Goal: Task Accomplishment & Management: Use online tool/utility

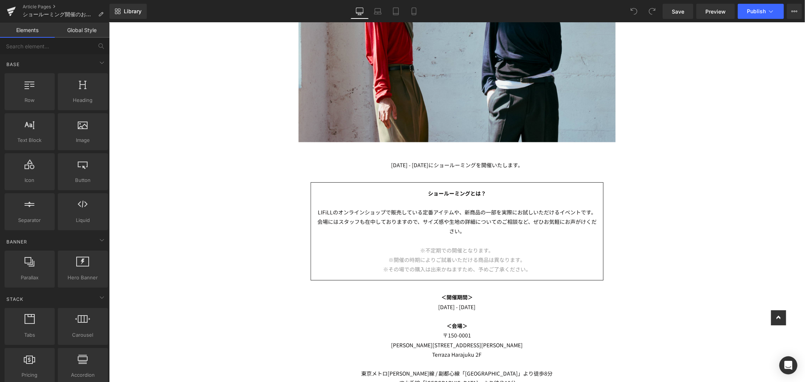
scroll to position [251, 0]
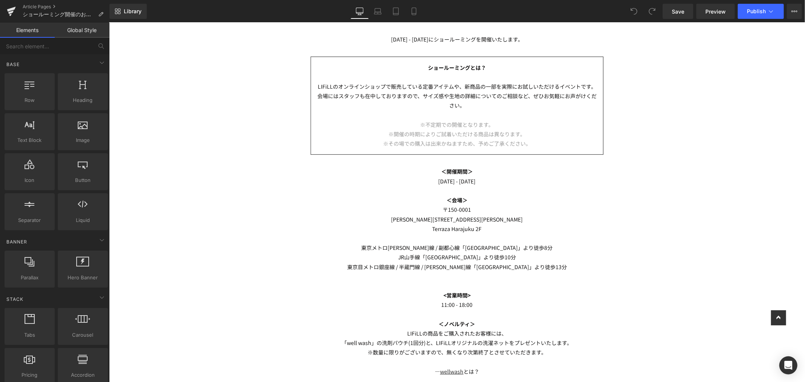
click at [531, 133] on p "※開催の時期によりご試着いただける商品は異なります。" at bounding box center [457, 133] width 280 height 9
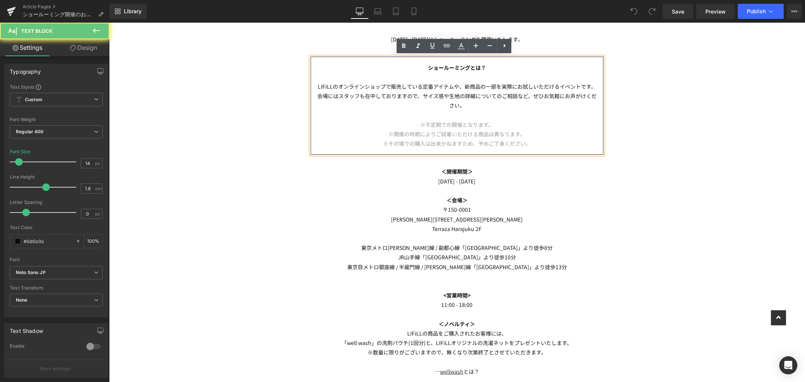
click at [533, 137] on p "※開催の時期によりご試着いただける商品は異なります。" at bounding box center [457, 133] width 280 height 9
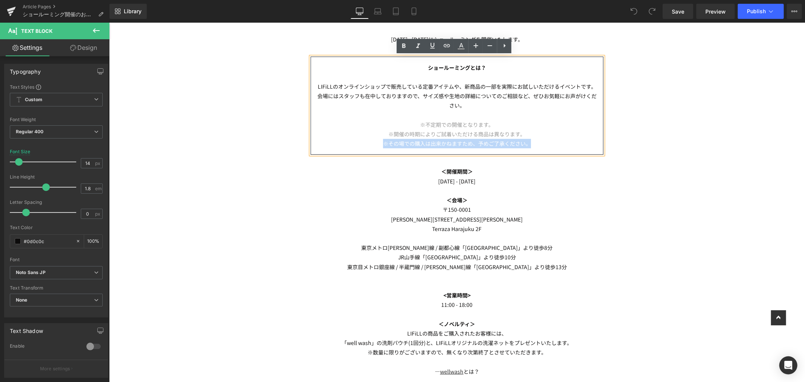
drag, startPoint x: 536, startPoint y: 143, endPoint x: 375, endPoint y: 144, distance: 161.2
click at [375, 144] on p "※その場での購入は出来かねますため、予めご了承ください。" at bounding box center [457, 143] width 280 height 9
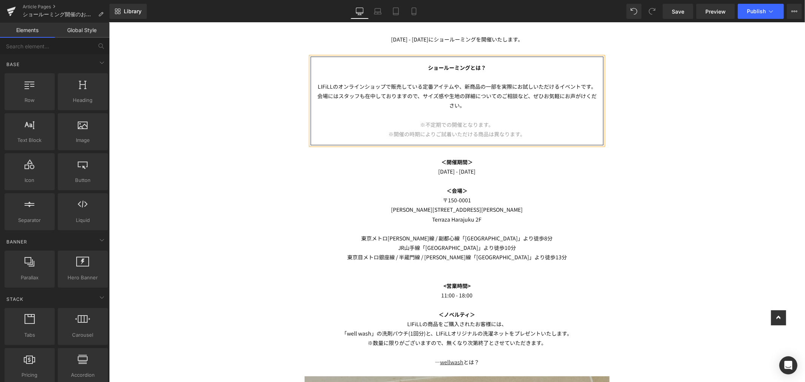
click at [662, 159] on div "Image Row [DATE] - [DATE]にショールーミングを開催いたします。 Text Block ショールーミングとは？ LIFiLLのオンライン…" at bounding box center [457, 366] width 696 height 1123
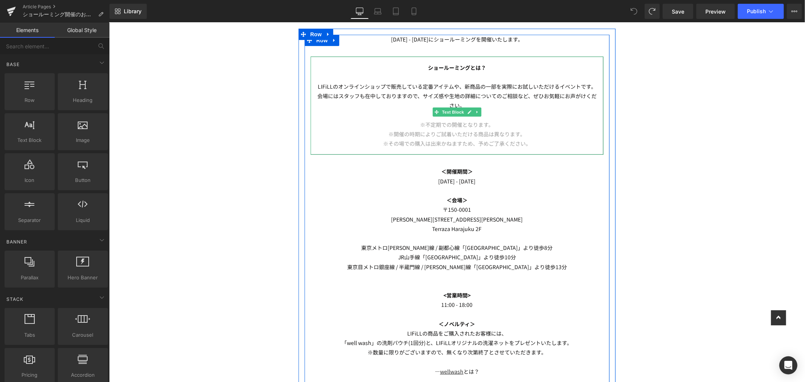
click at [535, 140] on p "※その場での購入は出来かねますため、予めご了承ください。" at bounding box center [457, 143] width 280 height 9
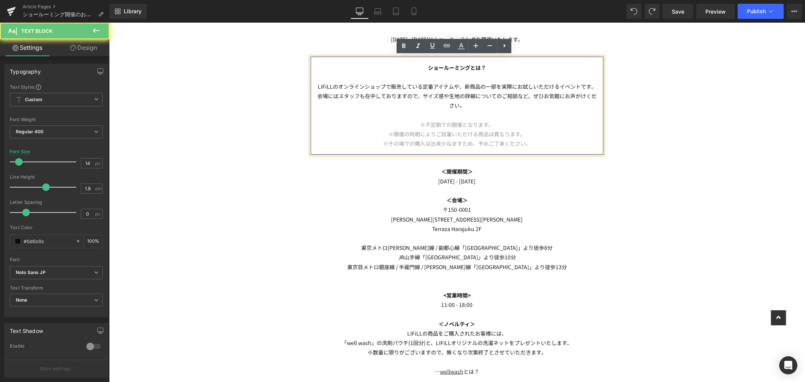
click at [535, 143] on p "※その場での購入は出来かねますため、予めご了承ください。" at bounding box center [457, 143] width 280 height 9
click at [531, 145] on p "※その場での購入は出来かねますため、予めご了承ください。" at bounding box center [457, 143] width 280 height 9
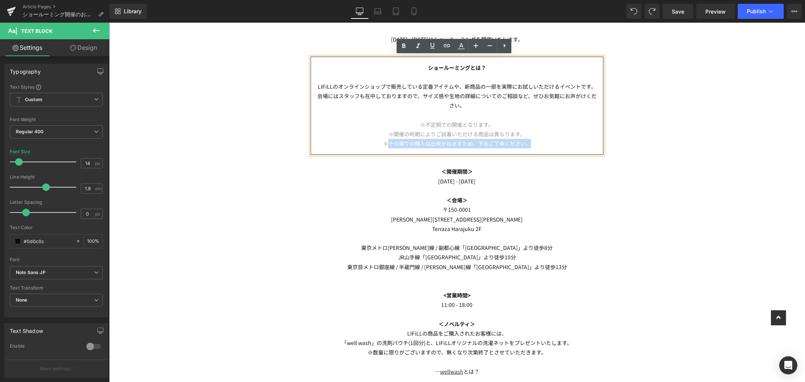
drag, startPoint x: 537, startPoint y: 144, endPoint x: 387, endPoint y: 149, distance: 150.7
click at [387, 149] on div "ショールーミングとは？ LIFiLLのオンラインショップで販売している定番アイテムや、新商品の一部を実際にお試しいただけるイベントです。 会場にはスタッフも在…" at bounding box center [456, 105] width 293 height 99
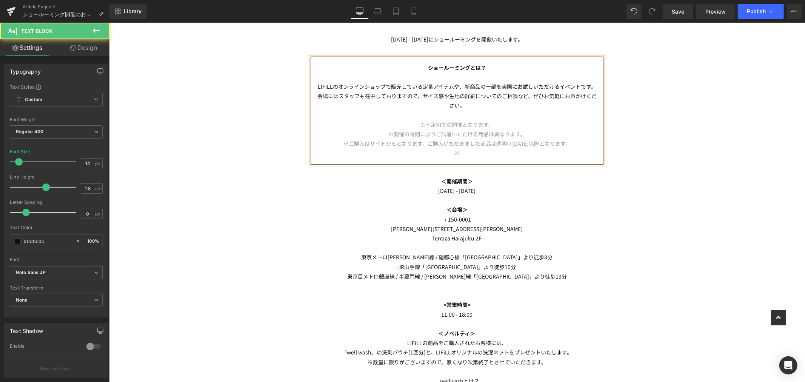
click at [473, 144] on span "※ご購入はサイトからとなります。ご購入いただきました商品は週明け[DATE]以降となります。" at bounding box center [456, 143] width 227 height 8
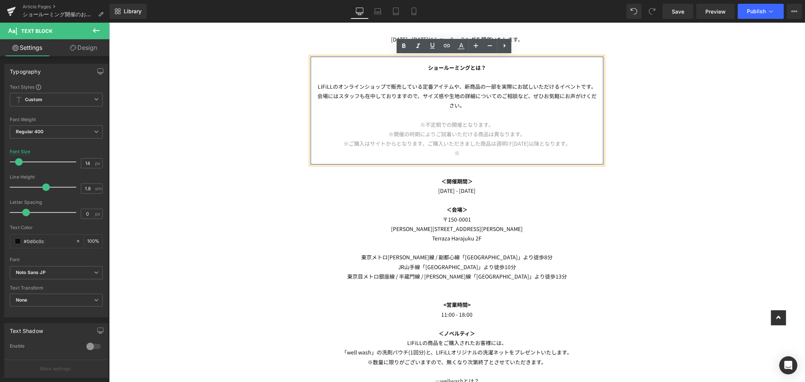
click at [491, 143] on span "※ご購入はサイトからとなります。ご購入いただきました商品は週明け[DATE]以降となります。" at bounding box center [456, 143] width 227 height 8
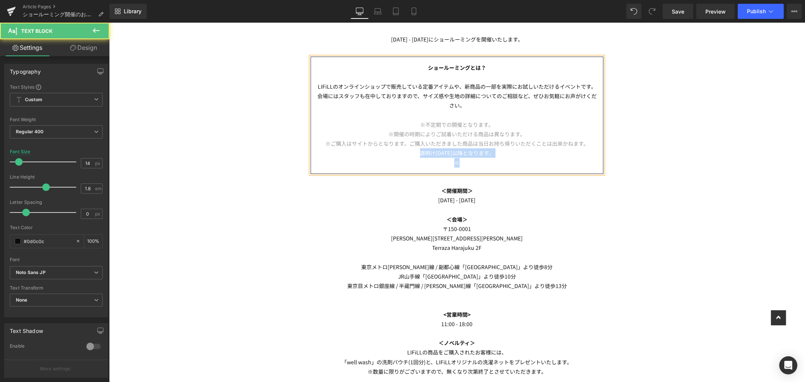
drag, startPoint x: 412, startPoint y: 153, endPoint x: 473, endPoint y: 166, distance: 62.5
click at [473, 166] on div "ショールーミングとは？ LIFiLLのオンラインショップで販売している定番アイテムや、新商品の一部を実際にお試しいただけるイベントです。 会場にはスタッフも在…" at bounding box center [456, 114] width 293 height 117
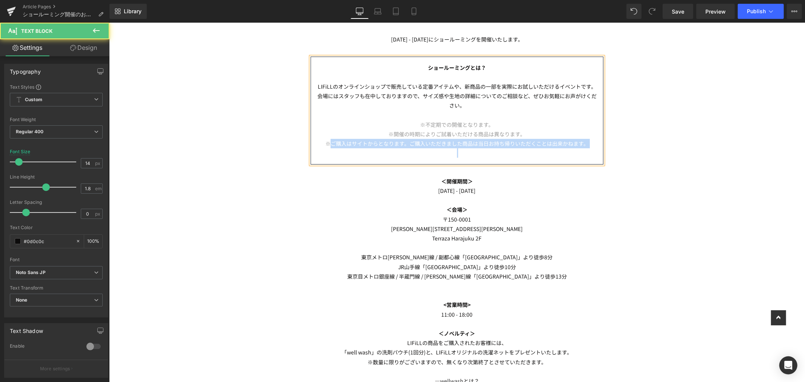
drag, startPoint x: 328, startPoint y: 144, endPoint x: 468, endPoint y: 151, distance: 139.8
click at [468, 151] on div "ショールーミングとは？ LIFiLLのオンラインショップで販売している定番アイテムや、新商品の一部を実際にお試しいただけるイベントです。 会場にはスタッフも在…" at bounding box center [456, 110] width 293 height 108
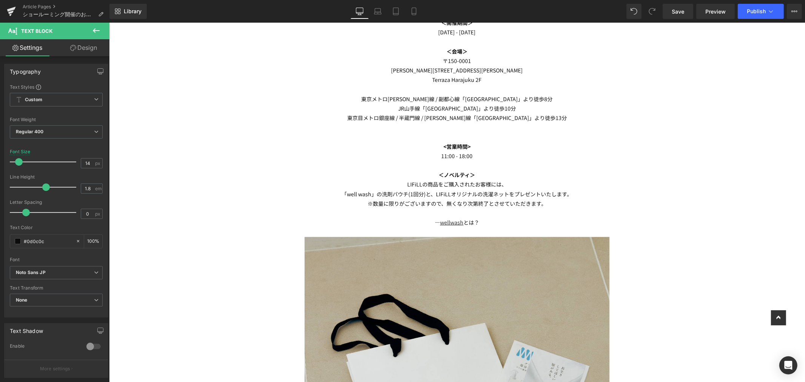
scroll to position [209, 0]
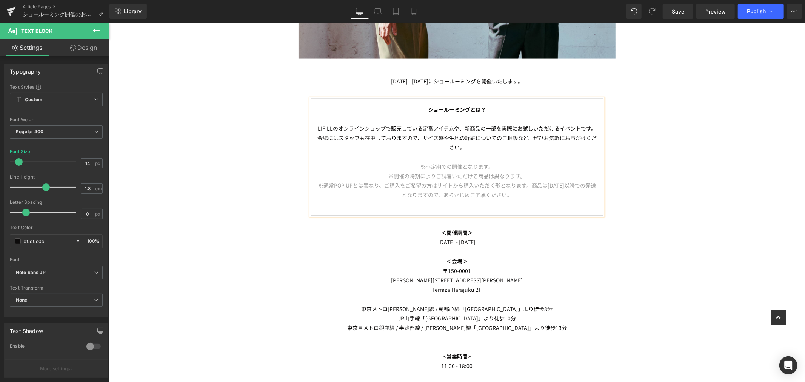
click at [536, 198] on p "※通常POP UPとは異なり、ご購入をご希望の方はサイトから購入いただく形となります。商品は[DATE]以降での発送となりますので、あらかじめご了承ください。" at bounding box center [457, 189] width 280 height 19
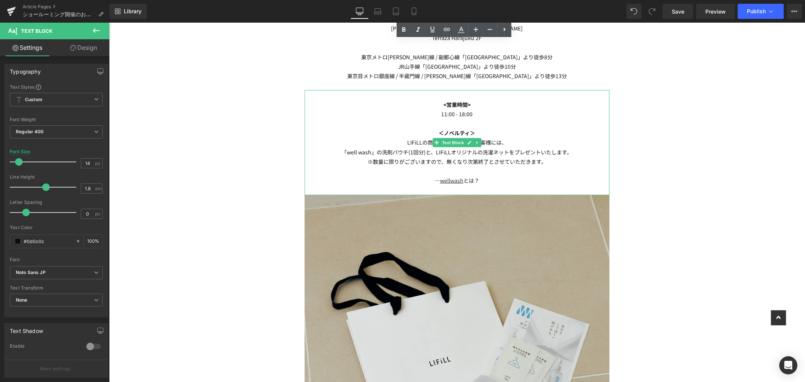
click at [404, 141] on p "LIFiLLの商品をご購入されたお客様には、" at bounding box center [456, 141] width 305 height 9
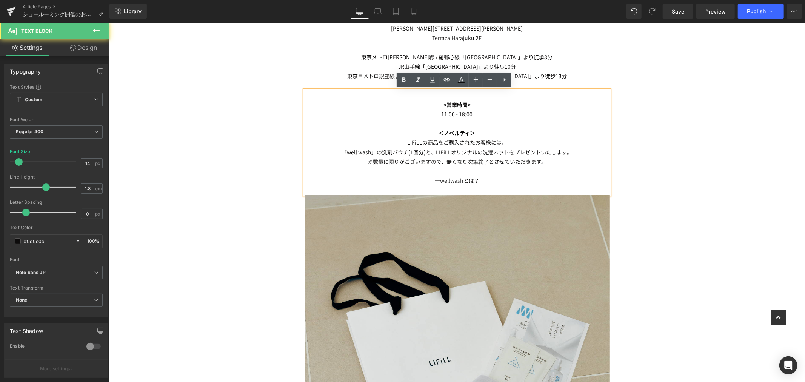
click at [402, 142] on p "LIFiLLの商品をご購入されたお客様には、" at bounding box center [456, 141] width 305 height 9
click at [565, 161] on p "※数量に限りがございますので、無くなり次第終了とさせていただきます。" at bounding box center [456, 161] width 305 height 9
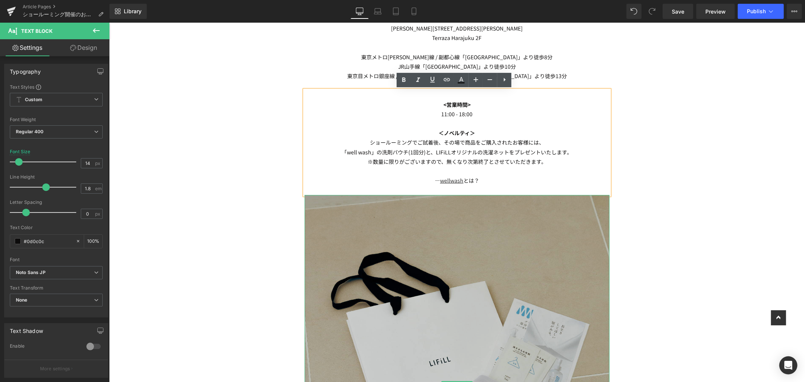
scroll to position [335, 0]
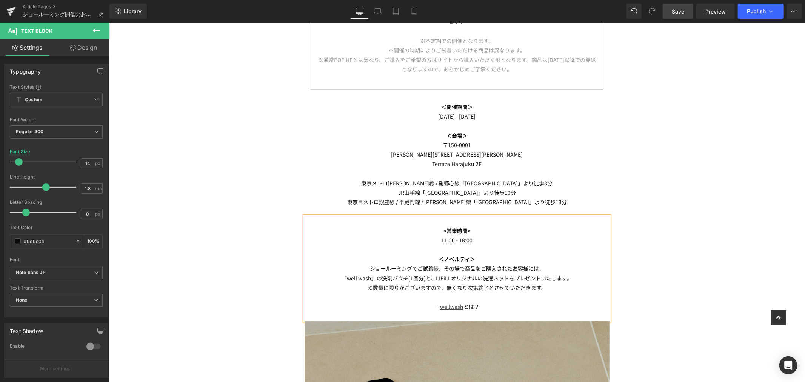
click at [681, 14] on span "Save" at bounding box center [678, 12] width 12 height 8
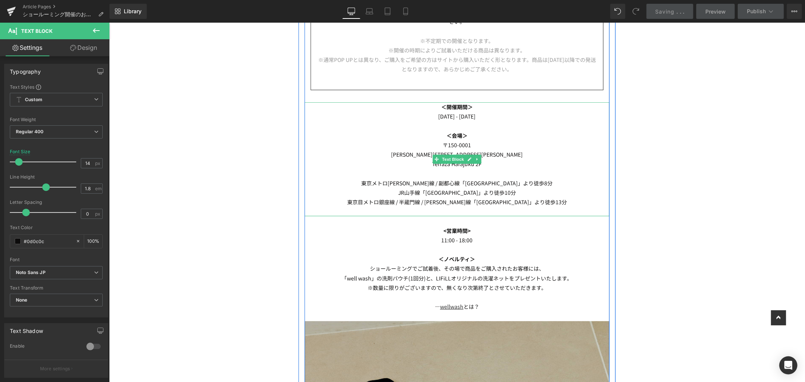
scroll to position [251, 0]
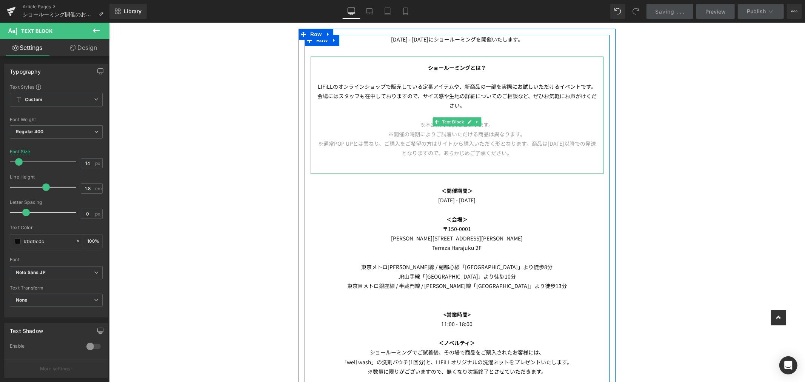
click at [532, 164] on p at bounding box center [457, 162] width 280 height 9
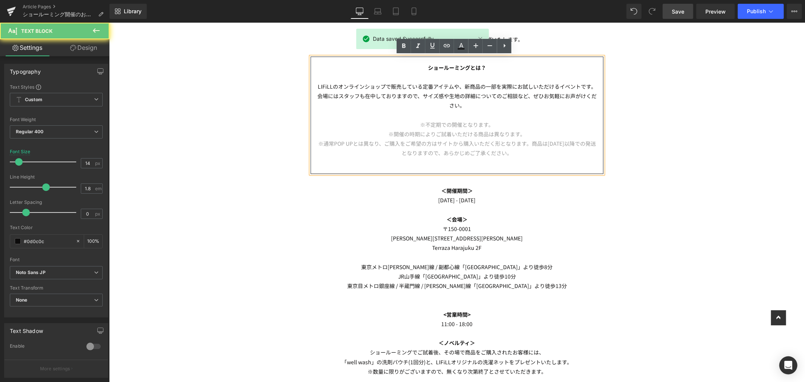
click at [535, 158] on p at bounding box center [457, 162] width 280 height 9
click at [530, 164] on p at bounding box center [457, 162] width 280 height 9
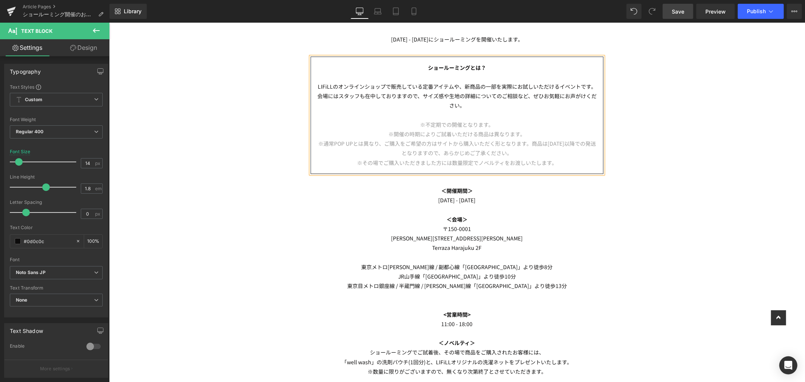
click at [612, 172] on div "Image Row [DATE] - [DATE]にショールーミングを開催いたします。 Text Block ショールーミングとは？ LIFiLLのオンライン…" at bounding box center [457, 381] width 696 height 1152
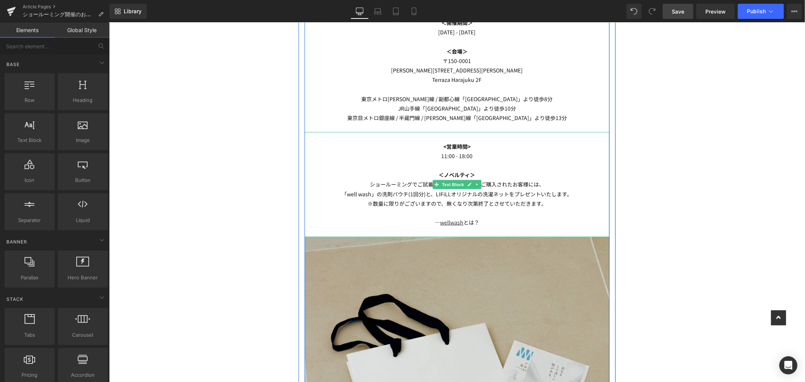
scroll to position [209, 0]
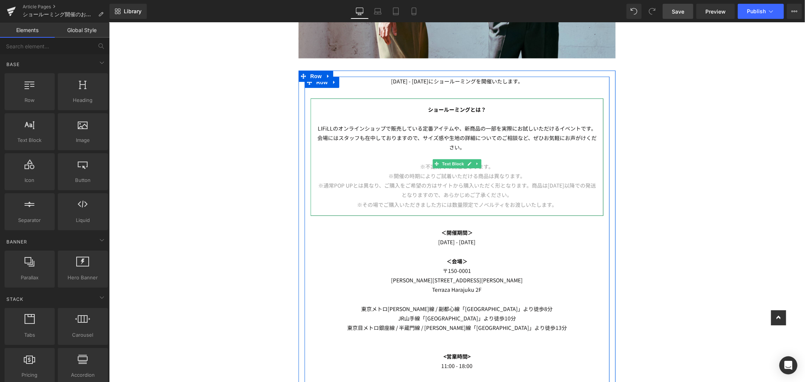
drag, startPoint x: 552, startPoint y: 199, endPoint x: 567, endPoint y: 174, distance: 29.1
click at [553, 200] on p "※その場でご購入いただきました方には数量限定でノベルティをお渡しいたします。" at bounding box center [457, 204] width 280 height 9
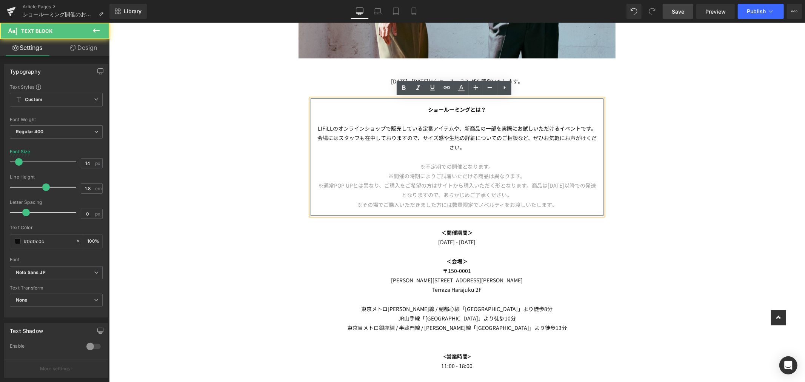
click at [688, 14] on link "Save" at bounding box center [678, 11] width 31 height 15
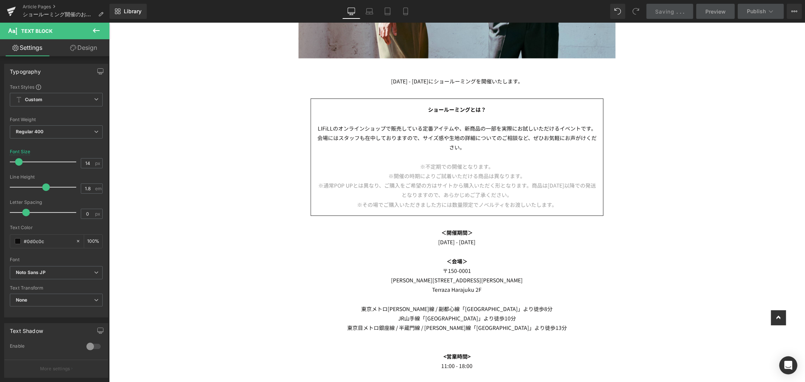
click at [404, 12] on icon at bounding box center [406, 12] width 8 height 8
type input "13"
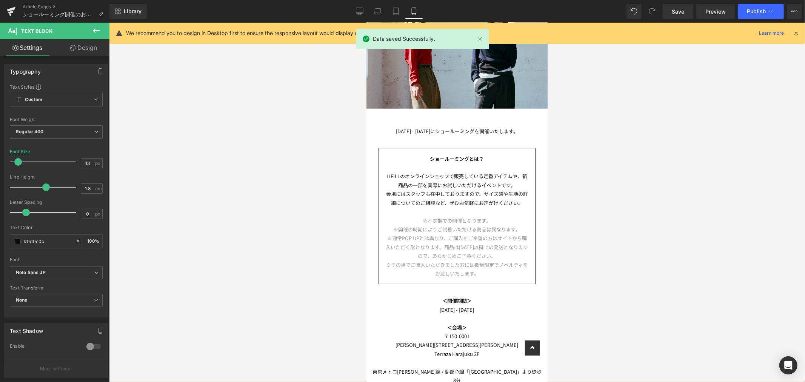
scroll to position [99, 0]
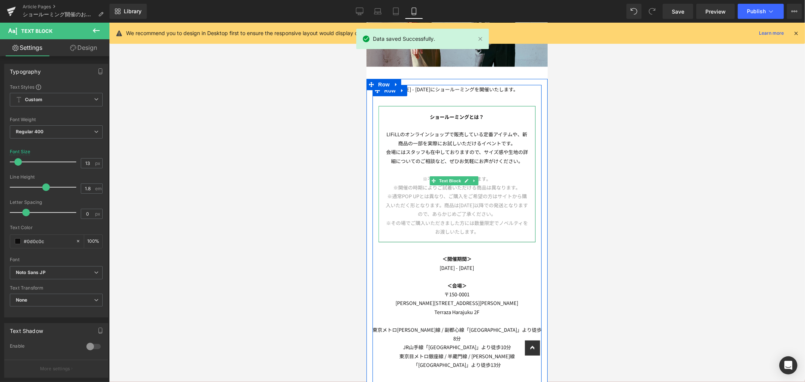
click at [488, 176] on p "※不定期での開催となります。" at bounding box center [457, 178] width 144 height 9
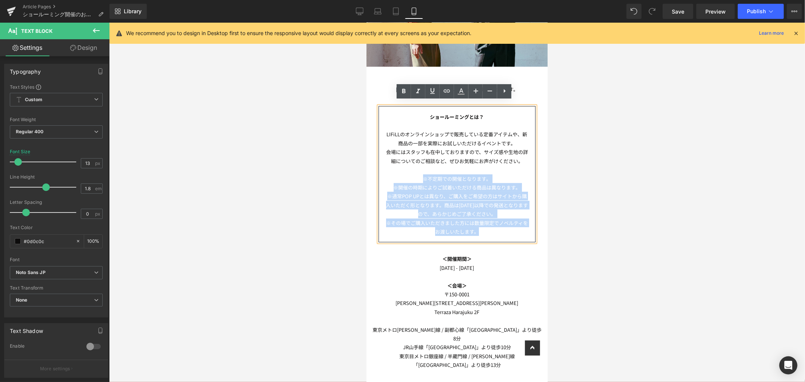
drag, startPoint x: 406, startPoint y: 169, endPoint x: 522, endPoint y: 233, distance: 132.2
click at [522, 233] on div "ショールーミングとは？ LIFiLLのオンラインショップで販売している定番アイテムや、新商品の一部を実際にお試しいただけるイベントです。 会場にはスタッフも在…" at bounding box center [456, 174] width 157 height 137
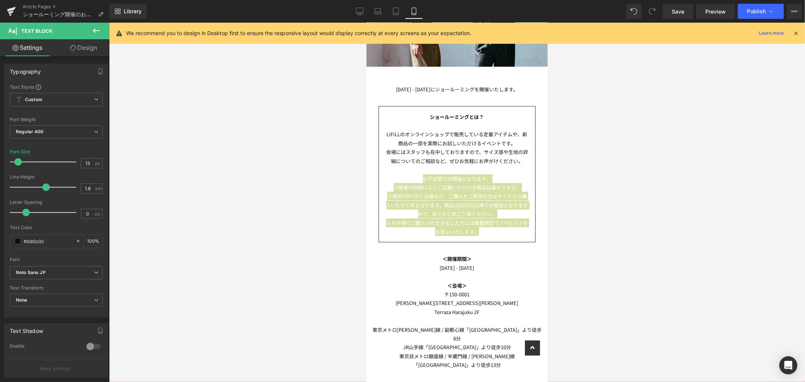
click at [87, 48] on link "Design" at bounding box center [83, 47] width 55 height 17
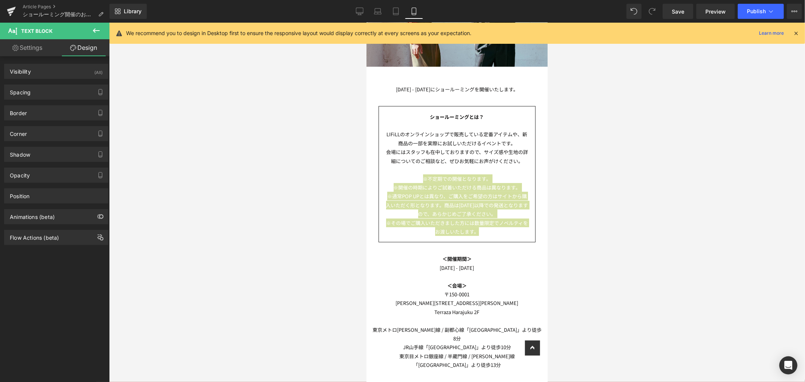
click at [12, 48] on icon at bounding box center [15, 48] width 6 height 6
type input "100"
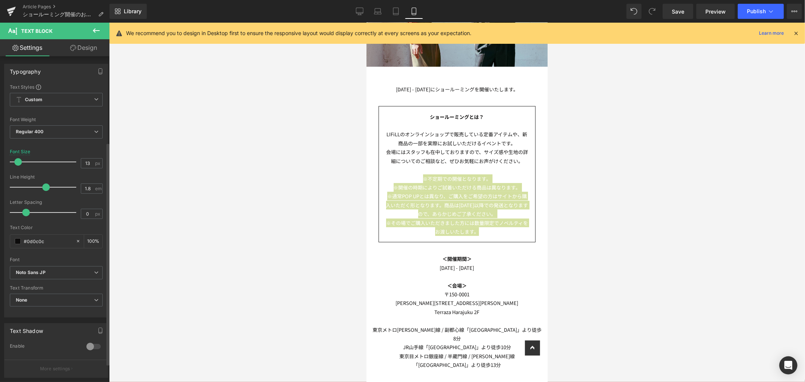
scroll to position [153, 0]
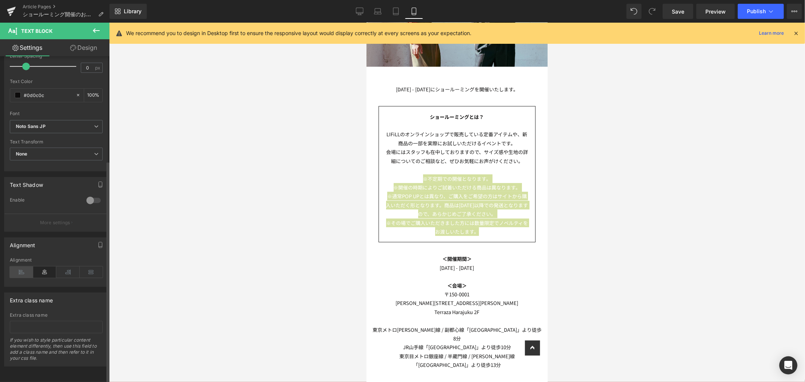
click at [20, 267] on icon at bounding box center [21, 271] width 23 height 11
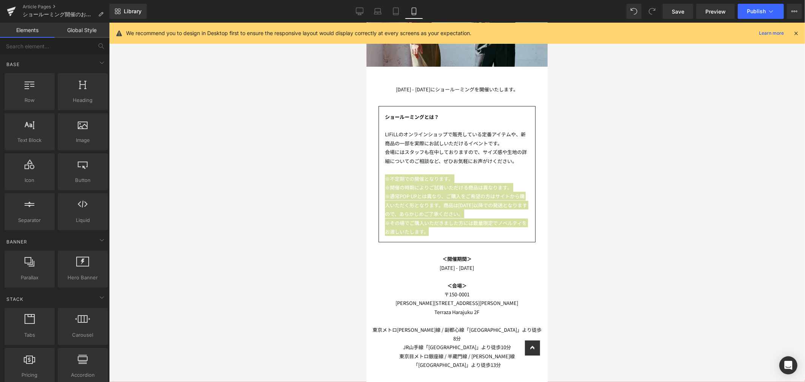
click at [638, 189] on div at bounding box center [457, 202] width 696 height 359
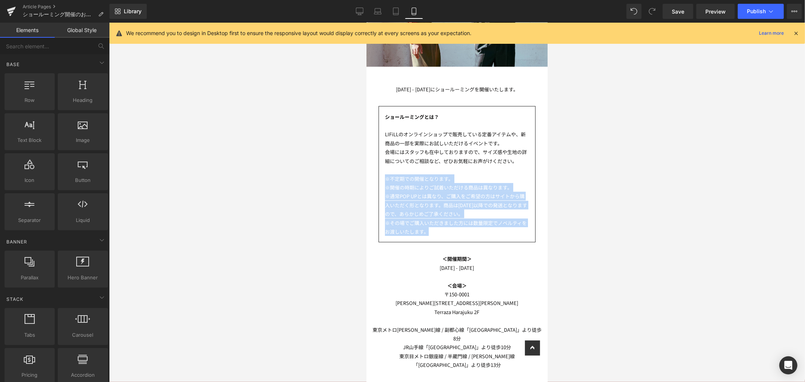
click at [496, 192] on span "※通常POP UPとは異なり、ご購入をご希望の方はサイトから購入いただく形となります。商品は[DATE]以降での発送となりますので、あらかじめご了承ください。" at bounding box center [456, 204] width 142 height 25
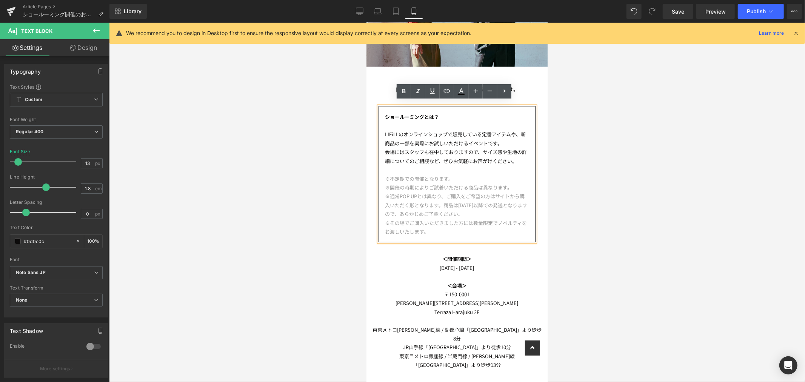
click at [471, 174] on p "※不定期での開催となります。" at bounding box center [457, 178] width 144 height 9
drag, startPoint x: 471, startPoint y: 174, endPoint x: 383, endPoint y: 176, distance: 88.0
click at [383, 176] on div "ショールーミングとは？ LIFiLLのオンラインショップで販売している定番アイテムや、新商品の一部を実際にお試しいただけるイベントです。 会場にはスタッフも在…" at bounding box center [456, 174] width 157 height 137
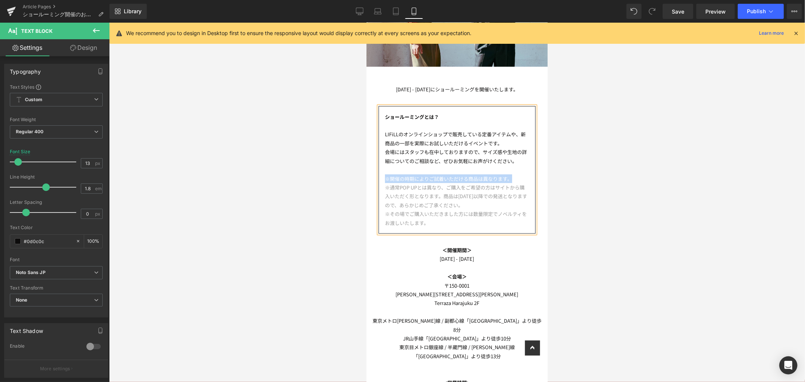
click at [517, 175] on p "※開催の時期によりご試着いただける商品は異なります。" at bounding box center [457, 178] width 144 height 9
click at [517, 174] on p "※開催の時期によりご試着いただける商品は異なります。" at bounding box center [457, 178] width 144 height 9
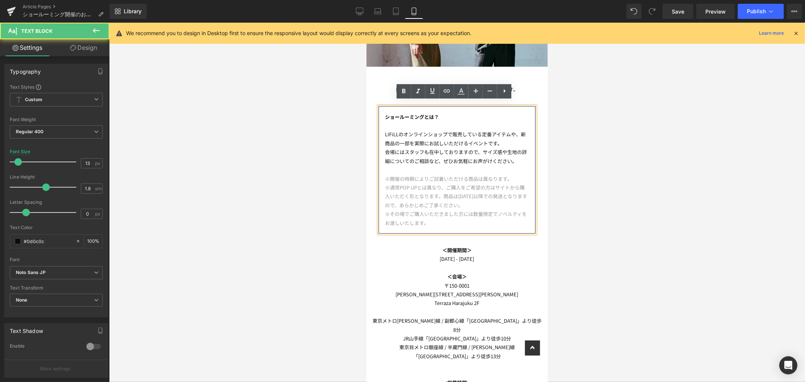
click at [417, 168] on p at bounding box center [457, 169] width 144 height 9
click at [454, 165] on p at bounding box center [457, 169] width 144 height 9
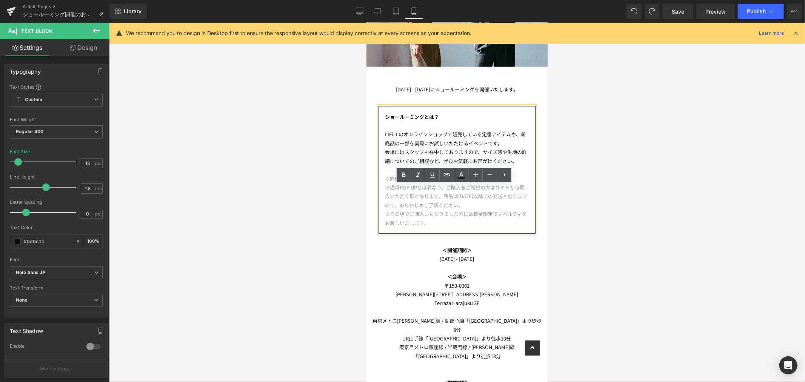
scroll to position [0, 0]
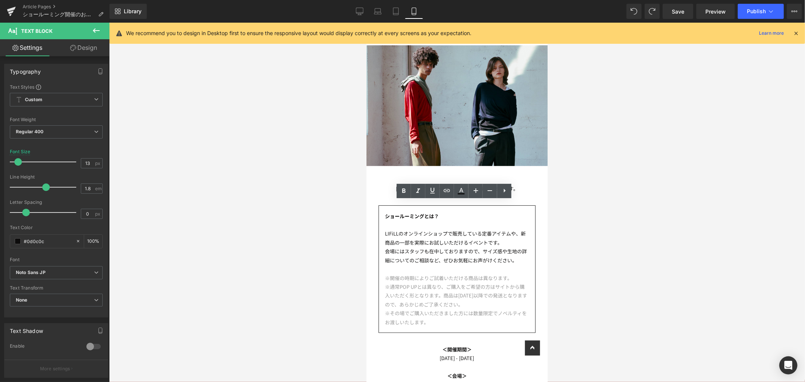
click at [589, 180] on div at bounding box center [457, 202] width 696 height 359
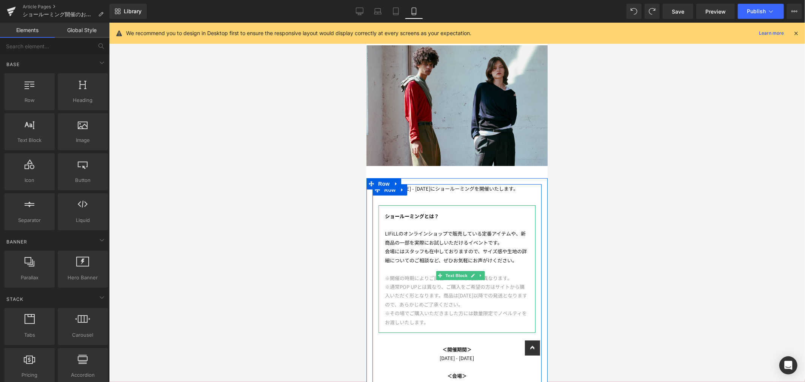
click at [484, 222] on p at bounding box center [457, 224] width 144 height 9
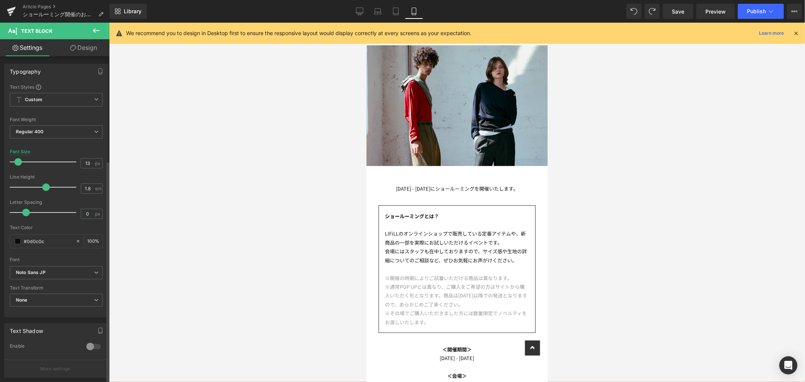
scroll to position [153, 0]
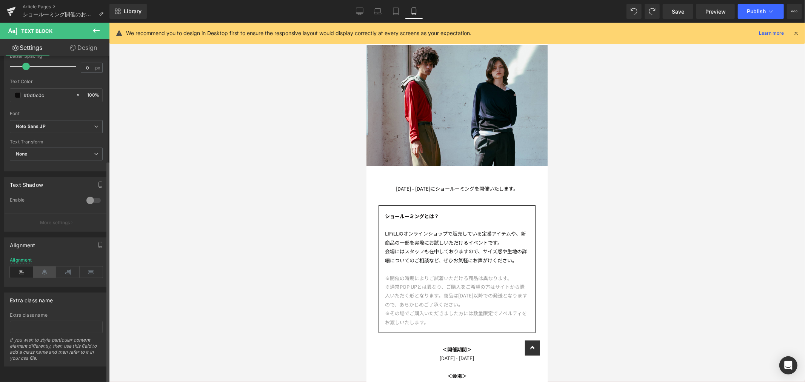
click at [43, 266] on icon at bounding box center [44, 271] width 23 height 11
click at [616, 268] on div at bounding box center [457, 202] width 696 height 359
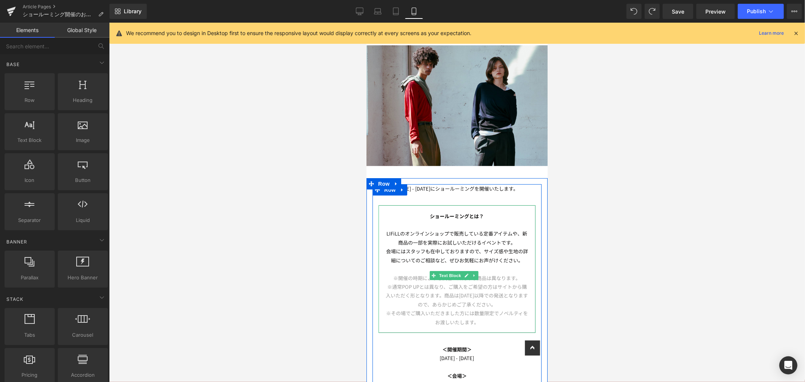
scroll to position [42, 0]
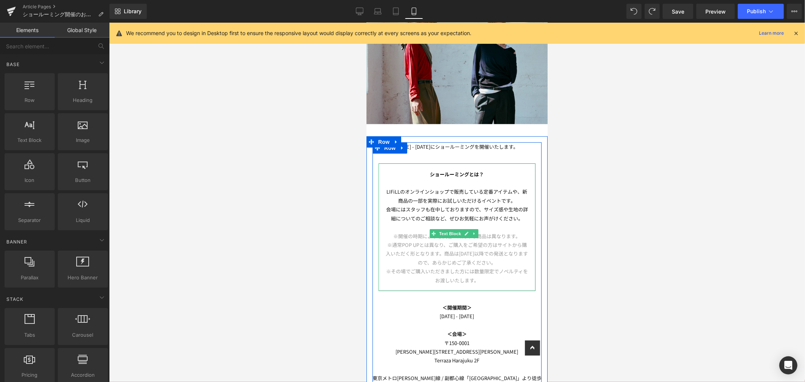
click at [393, 234] on span "※開催の時期によりご試着いただける商品は異なります。" at bounding box center [456, 235] width 127 height 7
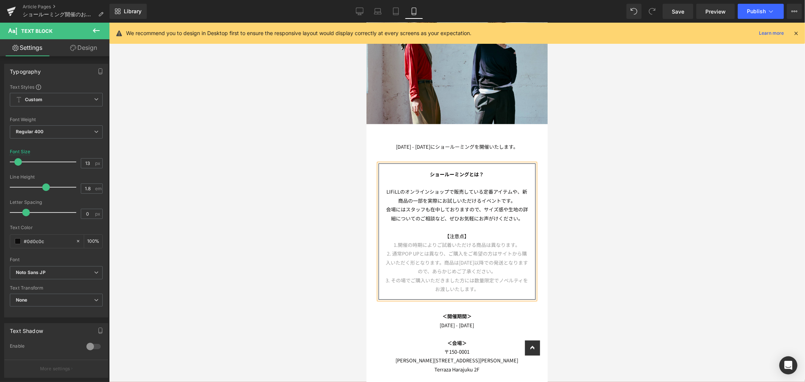
click at [474, 232] on p "【注意点】" at bounding box center [457, 235] width 144 height 9
click at [570, 218] on div at bounding box center [457, 202] width 696 height 359
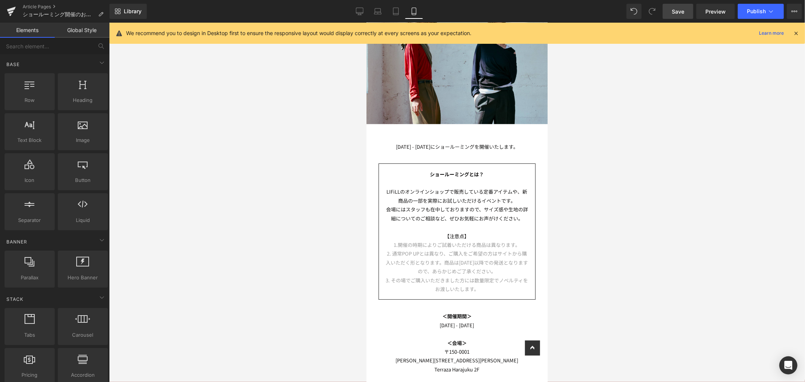
click at [683, 10] on span "Save" at bounding box center [678, 12] width 12 height 8
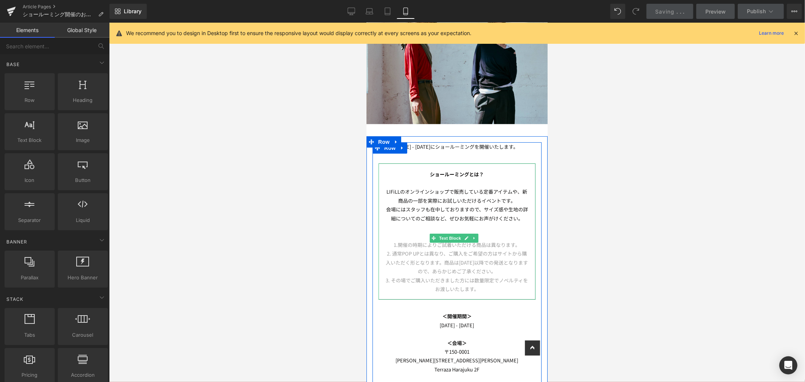
scroll to position [168, 0]
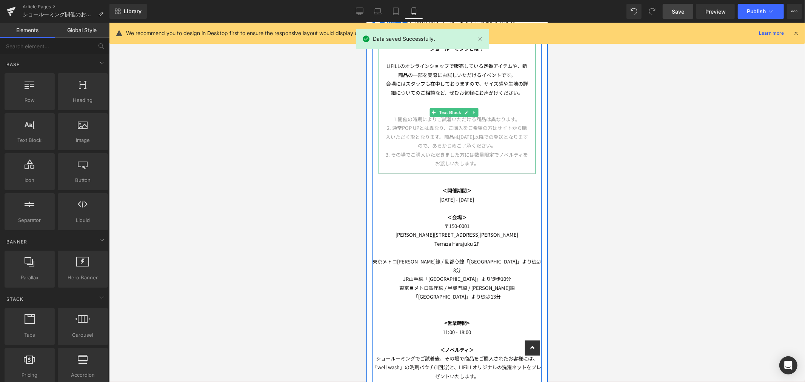
click at [489, 166] on div "ショールーミングとは？ LIFiLLのオンラインショップで販売している定番アイテムや、新商品の一部を実際にお試しいただけるイベントです。 会場にはスタッフも在…" at bounding box center [456, 105] width 157 height 137
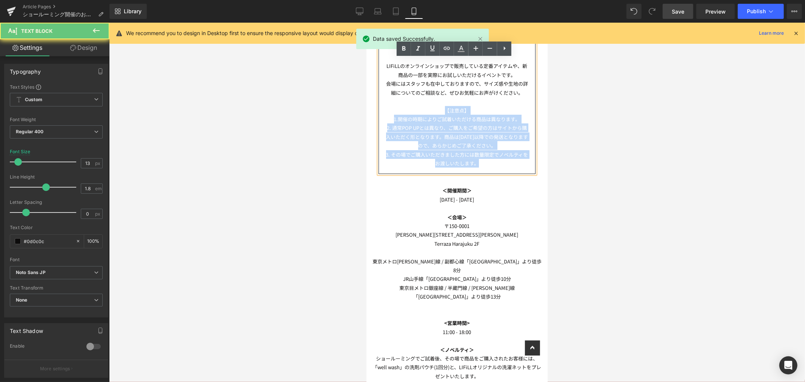
drag, startPoint x: 491, startPoint y: 160, endPoint x: 381, endPoint y: 108, distance: 121.7
click at [381, 108] on div "ショールーミングとは？ LIFiLLのオンラインショップで販売している定番アイテムや、新商品の一部を実際にお試しいただけるイベントです。 会場にはスタッフも在…" at bounding box center [456, 105] width 157 height 137
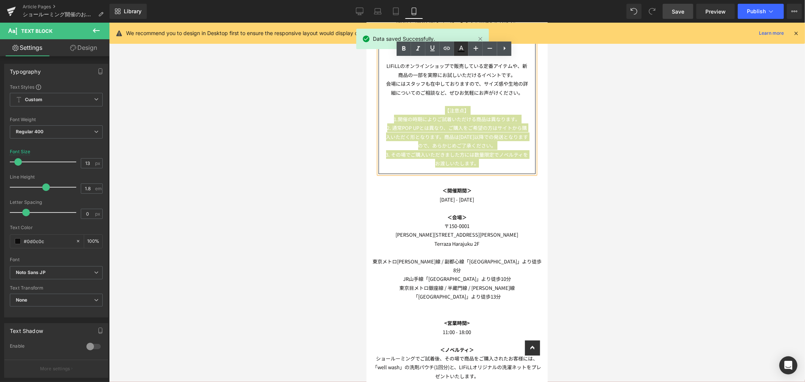
click at [465, 43] on link at bounding box center [461, 49] width 14 height 14
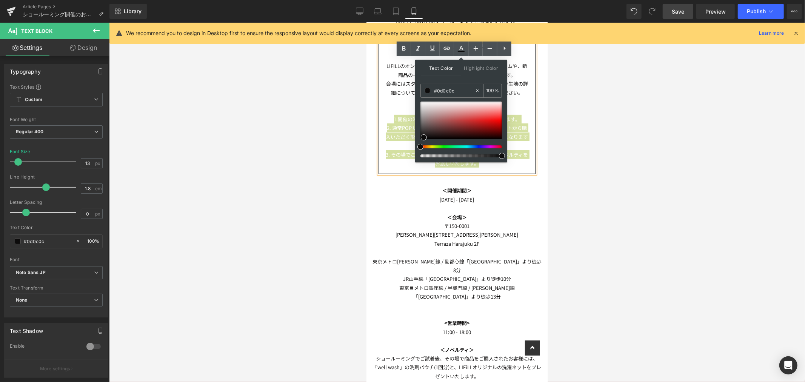
click at [426, 92] on span at bounding box center [427, 90] width 5 height 5
type input "#000000"
drag, startPoint x: 442, startPoint y: 130, endPoint x: 419, endPoint y: 146, distance: 28.5
click at [420, 146] on div at bounding box center [461, 130] width 82 height 56
click at [550, 150] on div at bounding box center [457, 202] width 696 height 359
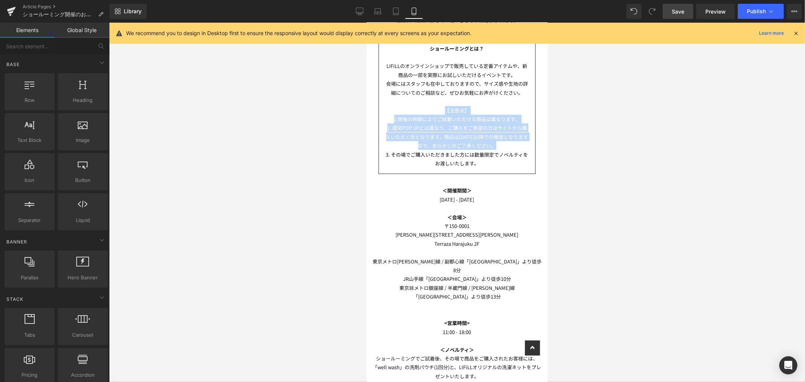
click at [485, 142] on span "2. 通常POP UPとは異なり、ご購入をご希望の方はサイトから購入いただく形となります。商品は[DATE]以降での発送となりますので、あらかじめご了承くださ…" at bounding box center [457, 136] width 142 height 25
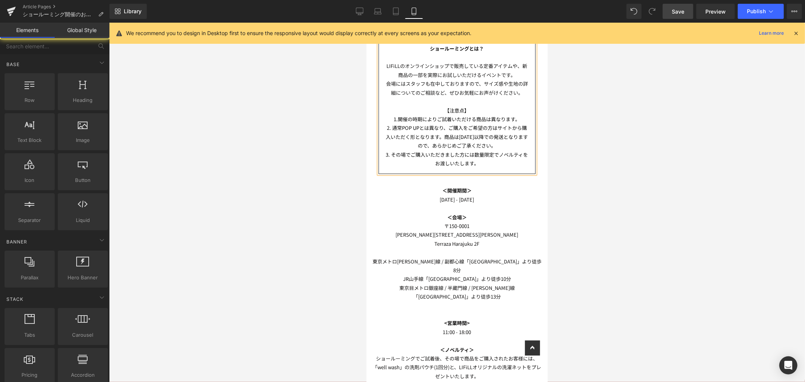
click at [583, 150] on div at bounding box center [457, 202] width 696 height 359
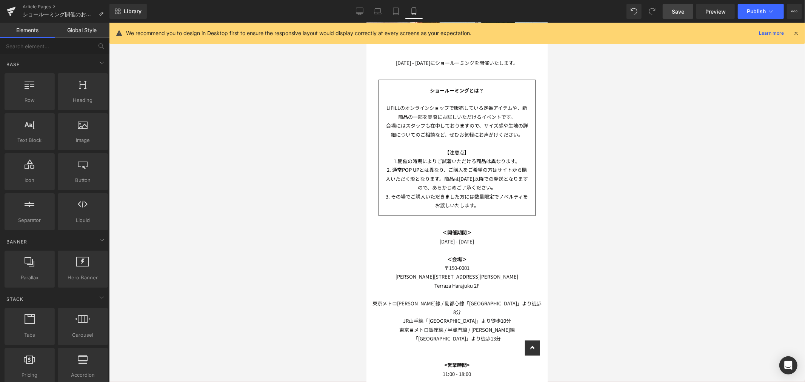
click at [490, 125] on p "会場にはスタッフも在中しておりますので、サイズ感や生地の詳細についてのご相談など、ぜひお気軽にお声がけください。" at bounding box center [457, 130] width 144 height 18
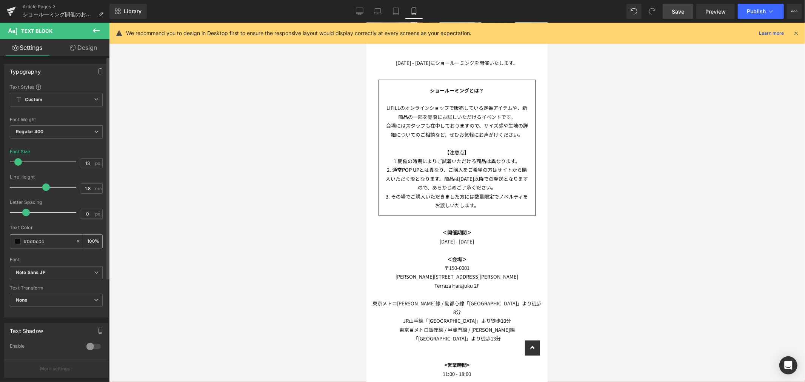
drag, startPoint x: 46, startPoint y: 242, endPoint x: 16, endPoint y: 240, distance: 30.6
click at [16, 240] on div "#0d0c0c" at bounding box center [42, 241] width 65 height 13
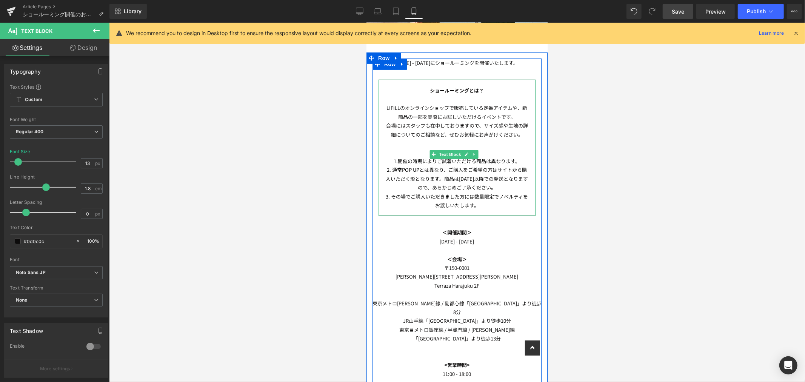
click at [452, 203] on span "3. その場でご購入いただきました方には数量限定でノベルティをお渡しいたします。" at bounding box center [457, 200] width 142 height 16
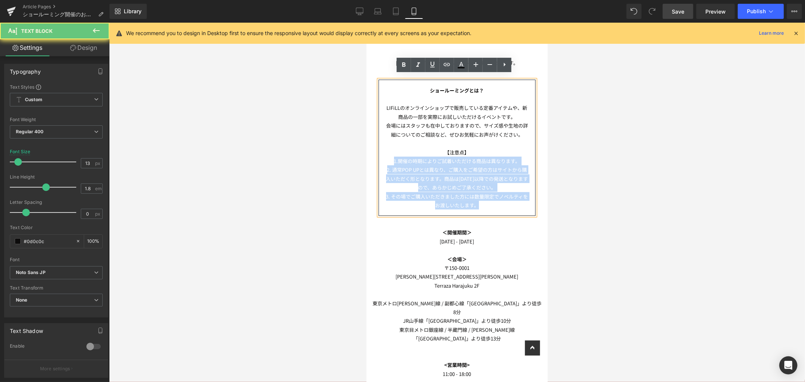
drag, startPoint x: 483, startPoint y: 202, endPoint x: 726, endPoint y: 190, distance: 243.7
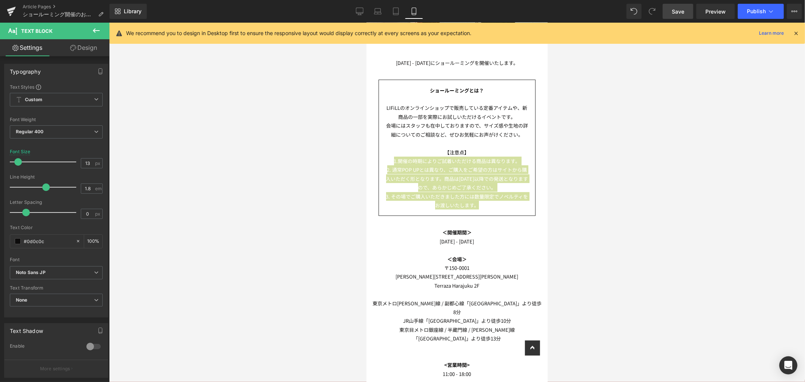
click at [213, 221] on div at bounding box center [457, 202] width 696 height 359
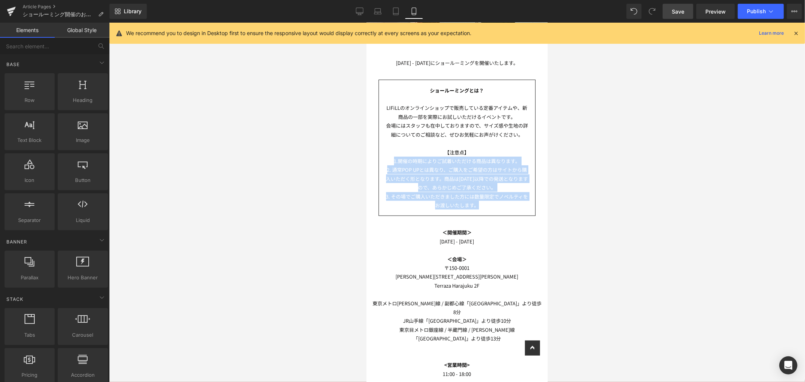
click at [479, 182] on span "2. 通常POP UPとは異なり、ご購入をご希望の方はサイトから購入いただく形となります。商品は[DATE]以降での発送となりますので、あらかじめご了承くださ…" at bounding box center [457, 178] width 142 height 25
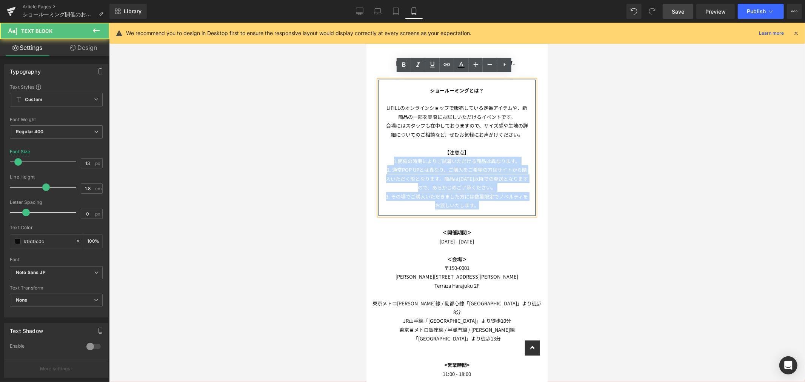
click at [482, 194] on span "3. その場でご購入いただきました方には数量限定でノベルティをお渡しいたします。" at bounding box center [457, 200] width 142 height 16
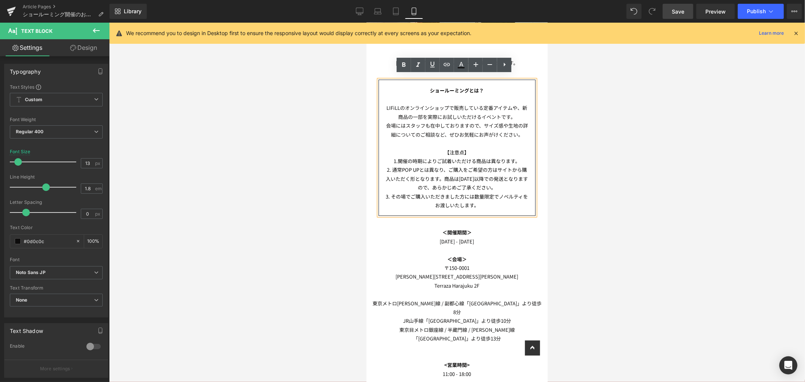
click at [571, 194] on div at bounding box center [457, 202] width 696 height 359
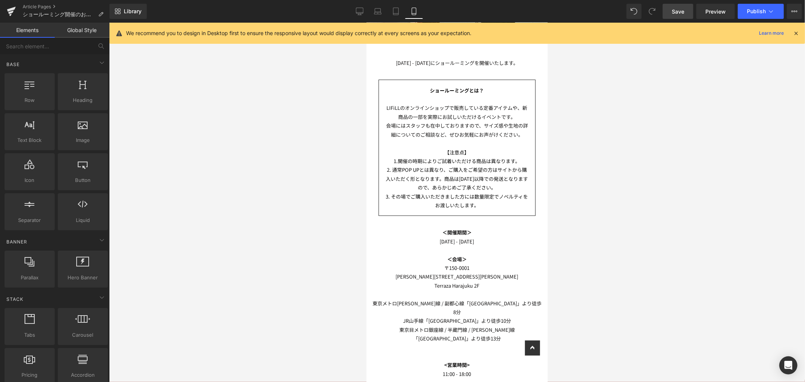
click at [452, 133] on p "会場にはスタッフも在中しておりますので、サイズ感や生地の詳細についてのご相談など、ぜひお気軽にお声がけください。" at bounding box center [457, 130] width 144 height 18
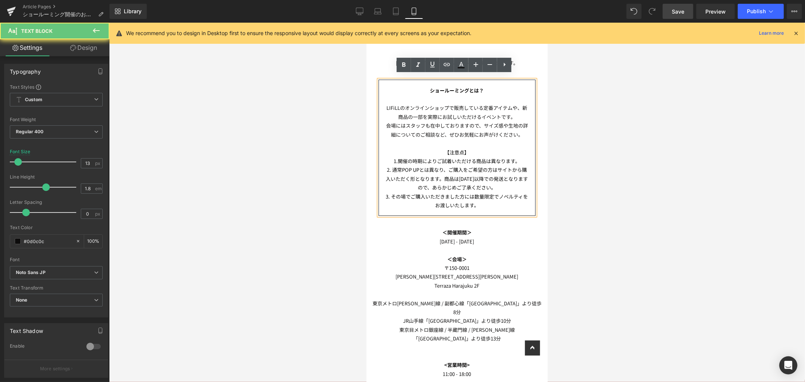
click at [451, 166] on span "2. 通常POP UPとは異なり、ご購入をご希望の方はサイトから購入いただく形となります。商品は[DATE]以降での発送となりますので、あらかじめご了承くださ…" at bounding box center [457, 178] width 142 height 25
click at [447, 123] on p "会場にはスタッフも在中しておりますので、サイズ感や生地の詳細についてのご相談など、ぜひお気軽にお声がけください。" at bounding box center [457, 130] width 144 height 18
click at [453, 166] on span "2. 通常POP UPとは異なり、ご購入をご希望の方はサイトから購入いただく形となります。商品は[DATE]以降での発送となりますので、あらかじめご了承くださ…" at bounding box center [457, 178] width 142 height 25
click at [605, 178] on div at bounding box center [457, 202] width 696 height 359
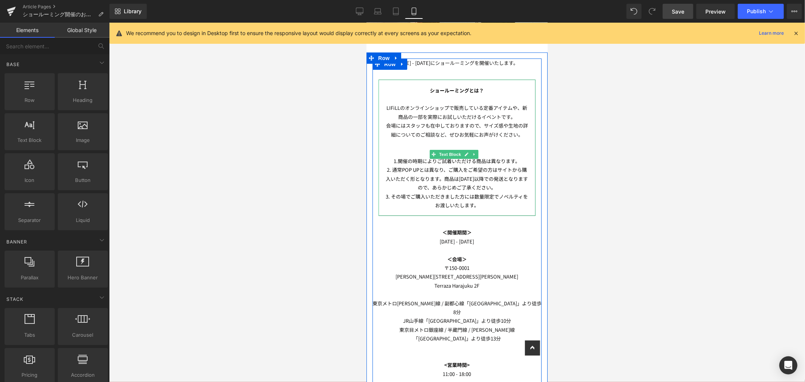
click at [484, 203] on p "3. その場でご購入いただきました方には数量限定でノベルティをお渡しいたします。" at bounding box center [457, 201] width 144 height 18
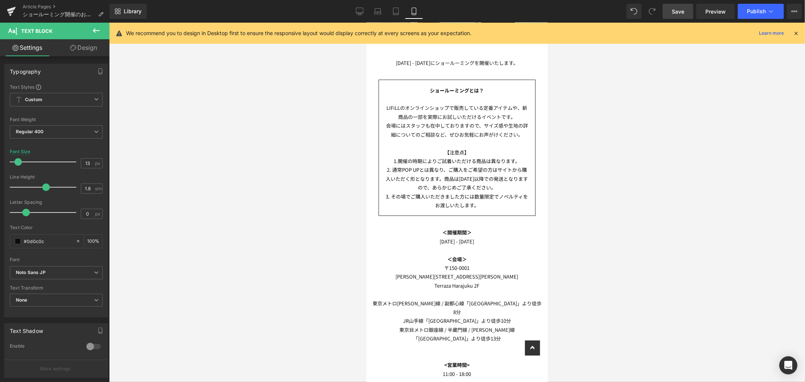
click at [84, 51] on link "Design" at bounding box center [83, 47] width 55 height 17
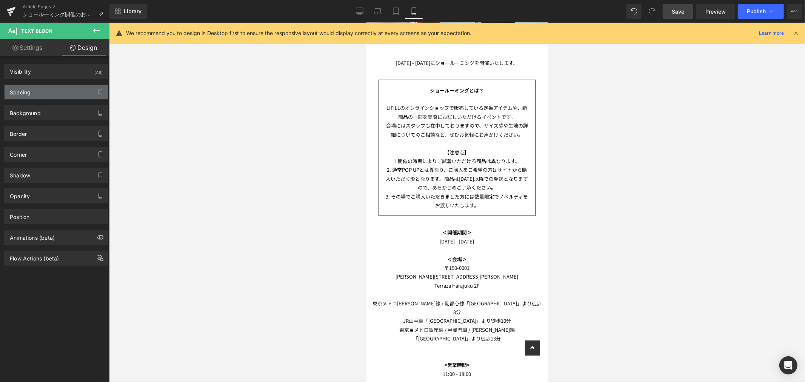
click at [55, 95] on div "Spacing" at bounding box center [56, 92] width 103 height 14
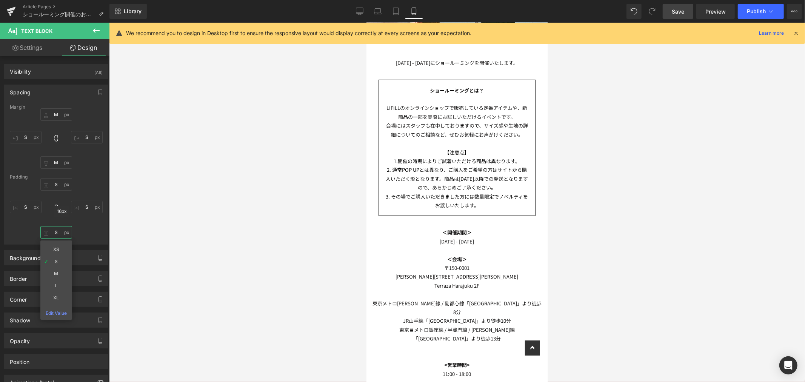
click at [52, 232] on input "S" at bounding box center [56, 232] width 32 height 12
type input "M"
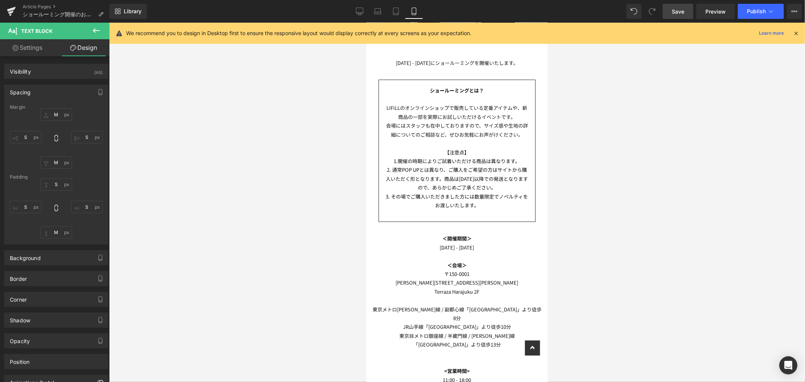
click at [685, 9] on link "Save" at bounding box center [678, 11] width 31 height 15
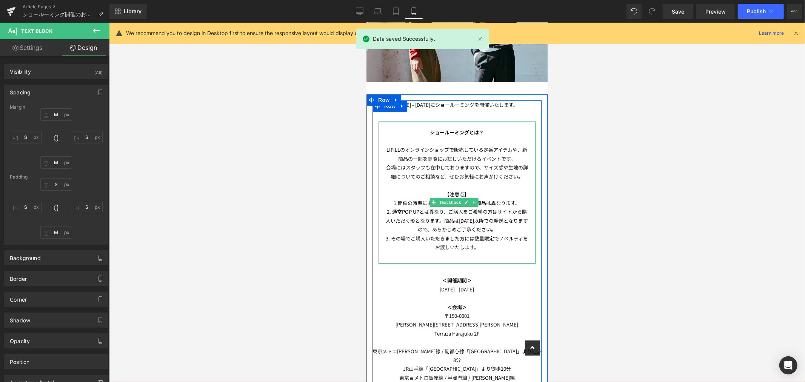
click at [495, 136] on p at bounding box center [457, 140] width 144 height 9
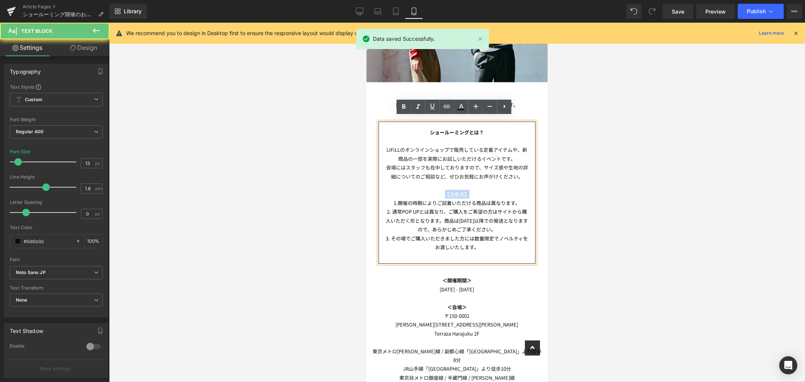
drag, startPoint x: 468, startPoint y: 187, endPoint x: 434, endPoint y: 189, distance: 34.0
click at [434, 189] on p "【注意点】" at bounding box center [457, 193] width 144 height 9
click at [491, 189] on p "【注意点】" at bounding box center [457, 193] width 144 height 9
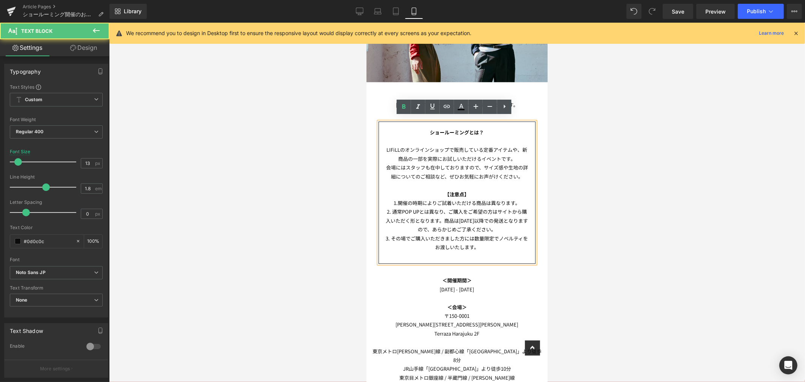
click at [490, 128] on p "ショールーミングとは？" at bounding box center [457, 132] width 144 height 9
click at [494, 138] on p at bounding box center [457, 140] width 144 height 9
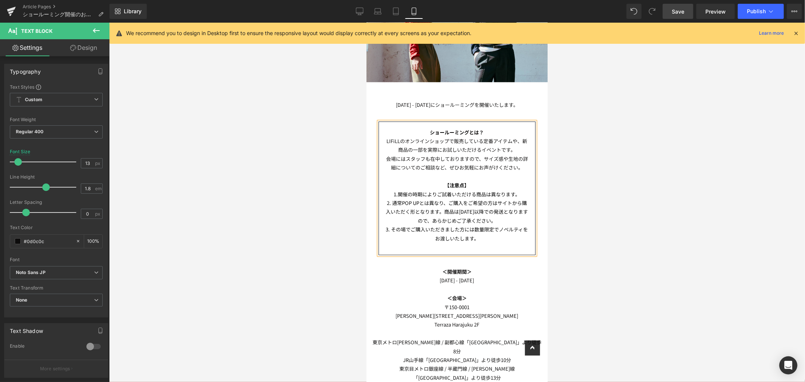
click at [671, 11] on link "Save" at bounding box center [678, 11] width 31 height 15
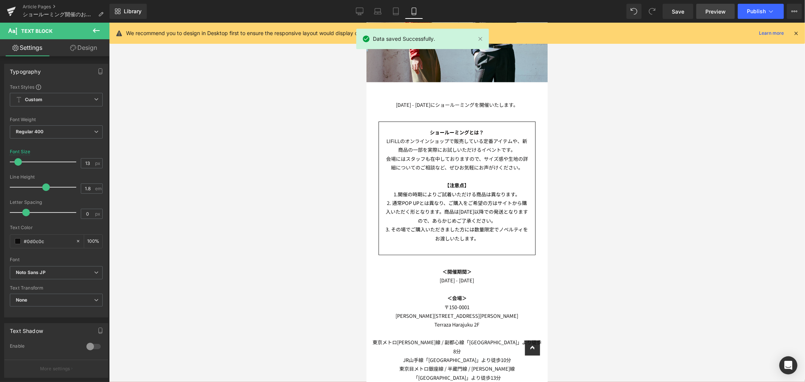
click at [718, 14] on span "Preview" at bounding box center [715, 12] width 20 height 8
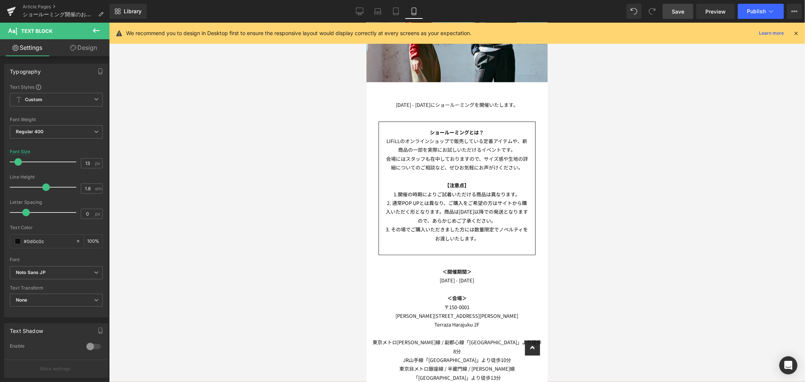
click at [687, 11] on link "Save" at bounding box center [678, 11] width 31 height 15
click at [681, 8] on span "Save" at bounding box center [678, 12] width 12 height 8
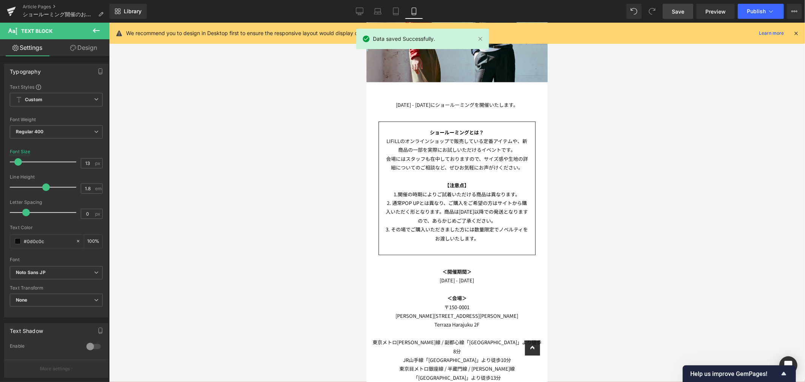
click at [47, 3] on div "Article Pages ショールーミング開催のお知らせ" at bounding box center [54, 11] width 109 height 23
click at [50, 7] on link "Article Pages" at bounding box center [66, 7] width 87 height 6
